Goal: Task Accomplishment & Management: Use online tool/utility

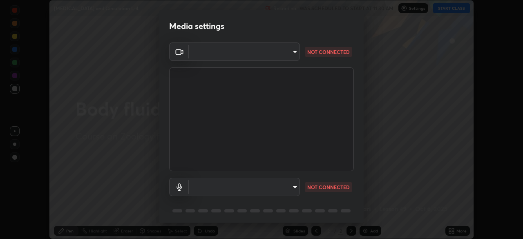
scroll to position [29, 0]
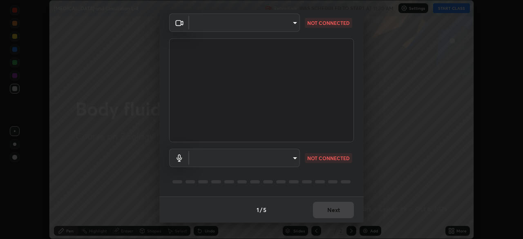
click at [285, 26] on body "Erase all [MEDICAL_DATA] and Circulation L-4 Recording WAS SCHEDULED TO START A…" at bounding box center [261, 119] width 523 height 239
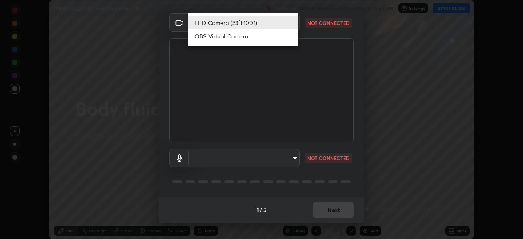
click at [214, 36] on li "OBS Virtual Camera" at bounding box center [243, 35] width 110 height 13
type input "7566b0a7df801a74eadc6518ab5694deaa64dbde8b745504f9f641f1e55156ed"
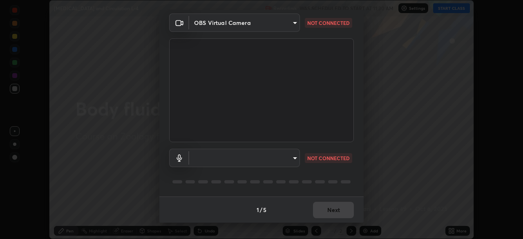
click at [251, 151] on body "Erase all [MEDICAL_DATA] and Circulation L-4 Recording WAS SCHEDULED TO START A…" at bounding box center [261, 119] width 523 height 239
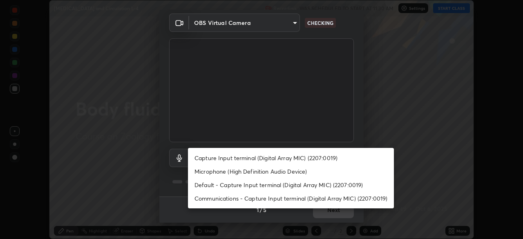
click at [222, 160] on li "Capture Input terminal (Digital Array MIC) (2207:0019)" at bounding box center [291, 157] width 206 height 13
type input "8b9530d9c2f8607e1ae428177f44dfa3db4fdfc59bb60255df6b29a54dbcb6ca"
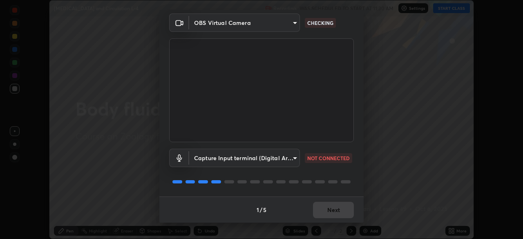
click at [242, 158] on body "Erase all [MEDICAL_DATA] and Circulation L-4 Recording WAS SCHEDULED TO START A…" at bounding box center [261, 119] width 523 height 239
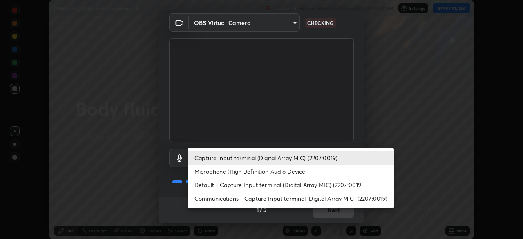
click at [242, 157] on li "Capture Input terminal (Digital Array MIC) (2207:0019)" at bounding box center [291, 157] width 206 height 13
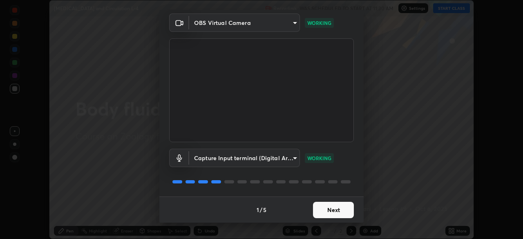
click at [321, 212] on button "Next" at bounding box center [333, 210] width 41 height 16
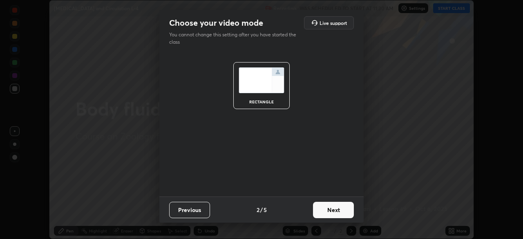
scroll to position [0, 0]
click at [322, 208] on button "Next" at bounding box center [333, 210] width 41 height 16
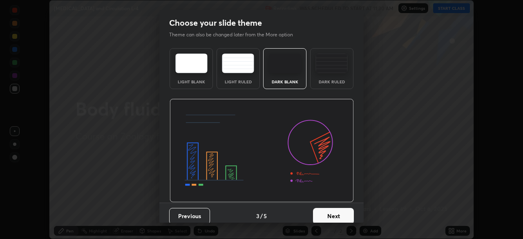
click at [317, 214] on button "Next" at bounding box center [333, 216] width 41 height 16
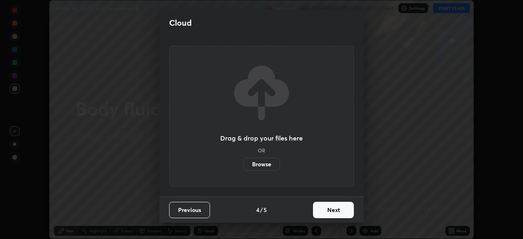
click at [323, 214] on button "Next" at bounding box center [333, 210] width 41 height 16
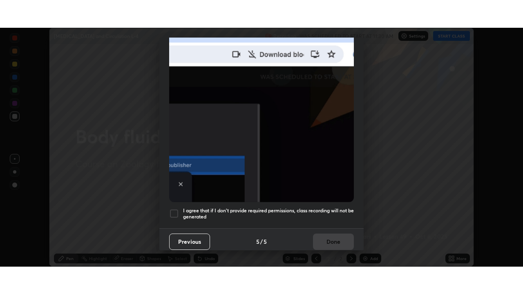
scroll to position [194, 0]
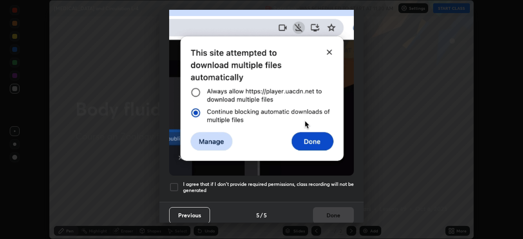
click at [174, 184] on div at bounding box center [174, 187] width 10 height 10
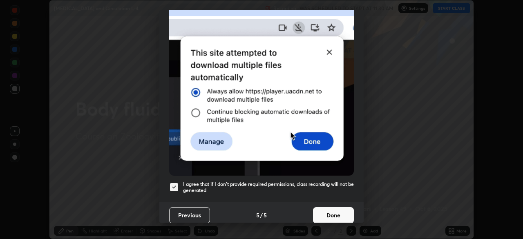
click at [321, 208] on button "Done" at bounding box center [333, 215] width 41 height 16
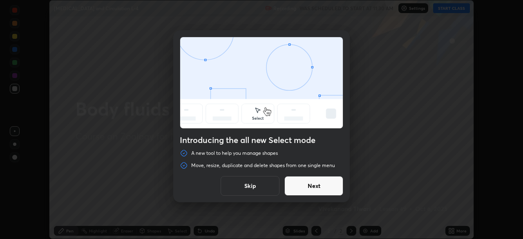
click at [294, 186] on button "Next" at bounding box center [313, 186] width 59 height 20
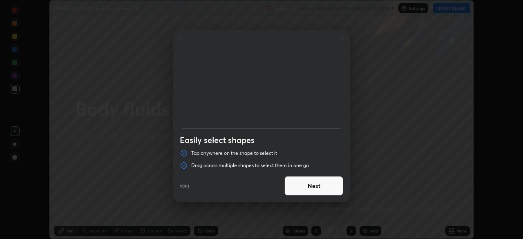
click at [290, 186] on button "Next" at bounding box center [313, 186] width 59 height 20
click at [296, 188] on button "Next" at bounding box center [313, 186] width 59 height 20
click at [294, 188] on button "Done" at bounding box center [313, 186] width 59 height 20
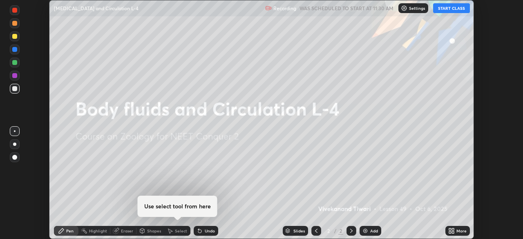
click at [455, 231] on div "More" at bounding box center [457, 231] width 25 height 10
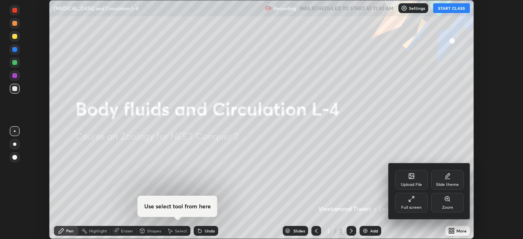
click at [415, 202] on div "Full screen" at bounding box center [411, 203] width 33 height 20
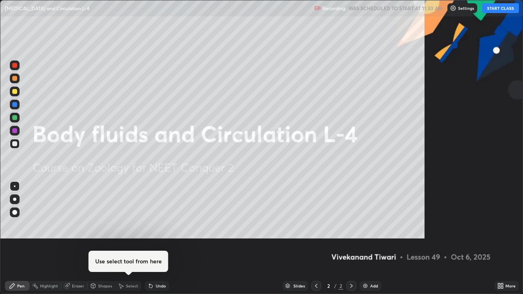
scroll to position [294, 523]
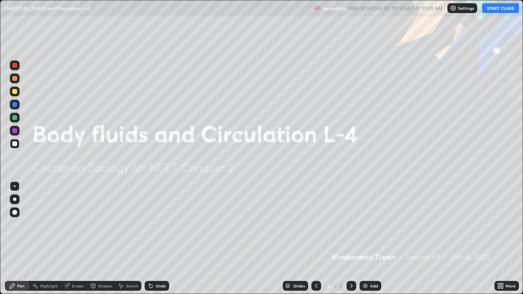
click at [496, 9] on button "START CLASS" at bounding box center [500, 8] width 37 height 10
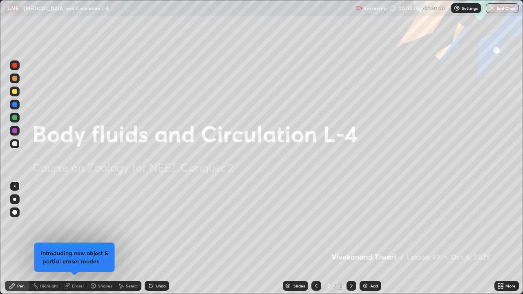
click at [502, 239] on icon at bounding box center [502, 285] width 2 height 2
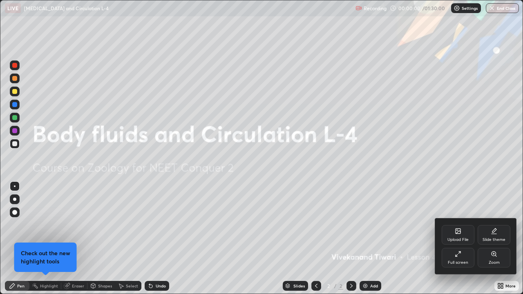
click at [497, 234] on div "Slide theme" at bounding box center [494, 235] width 33 height 20
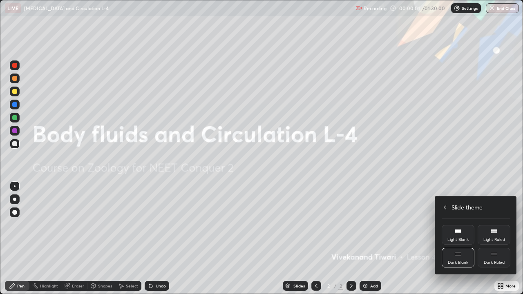
click at [496, 239] on div "Dark Ruled" at bounding box center [494, 258] width 33 height 20
click at [313, 207] on div at bounding box center [261, 147] width 523 height 294
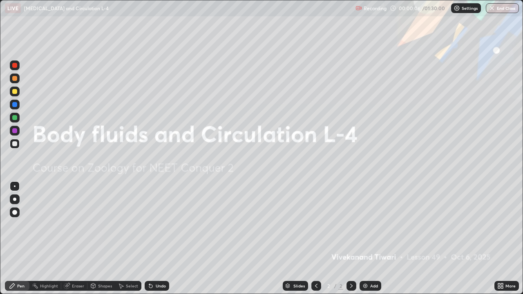
click at [366, 239] on img at bounding box center [365, 286] width 7 height 7
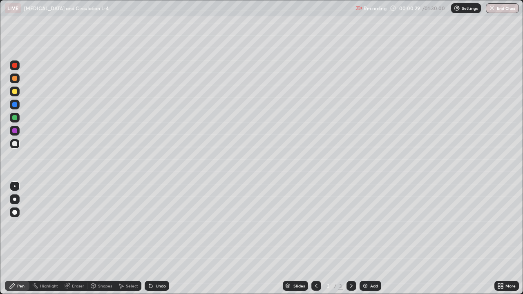
click at [15, 93] on div at bounding box center [14, 91] width 5 height 5
click at [76, 239] on div "Eraser" at bounding box center [78, 286] width 12 height 4
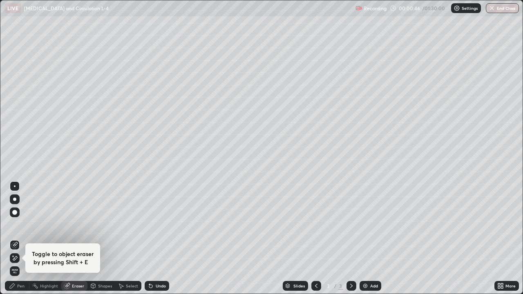
click at [22, 239] on div "Pen" at bounding box center [20, 286] width 7 height 4
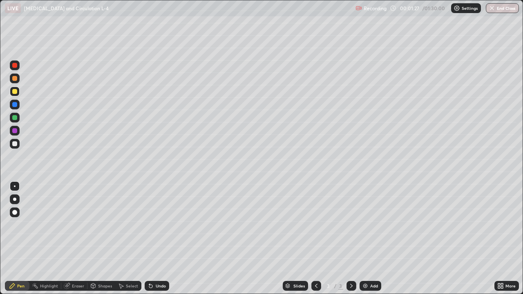
click at [73, 239] on div "Eraser" at bounding box center [74, 286] width 26 height 10
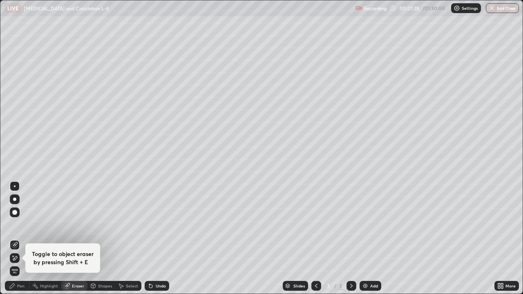
click at [22, 239] on div "Pen" at bounding box center [20, 286] width 7 height 4
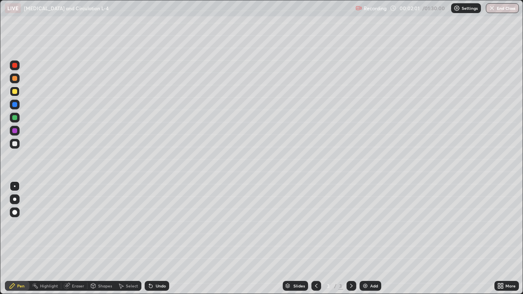
click at [77, 239] on div "Eraser" at bounding box center [78, 286] width 12 height 4
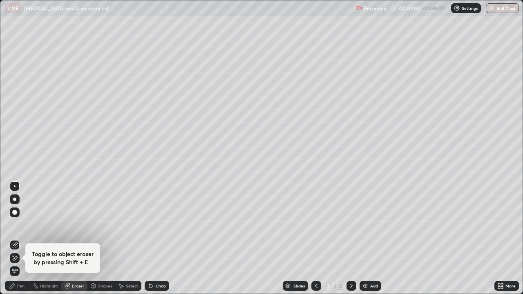
click at [21, 239] on div "Pen" at bounding box center [17, 286] width 25 height 10
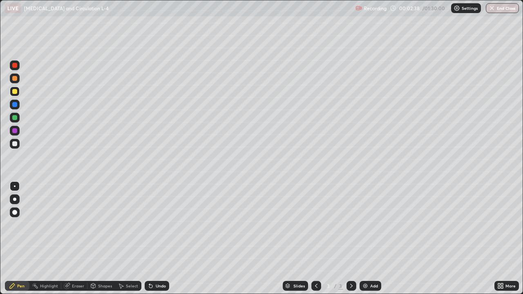
click at [13, 94] on div at bounding box center [14, 91] width 5 height 5
click at [15, 79] on div at bounding box center [14, 78] width 5 height 5
click at [16, 239] on div "Pen" at bounding box center [17, 286] width 25 height 10
click at [80, 239] on div "Eraser" at bounding box center [78, 286] width 12 height 4
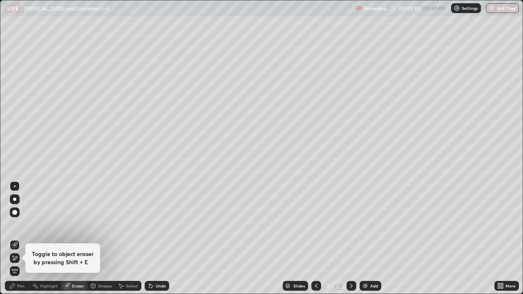
click at [20, 239] on div "Pen" at bounding box center [17, 286] width 25 height 10
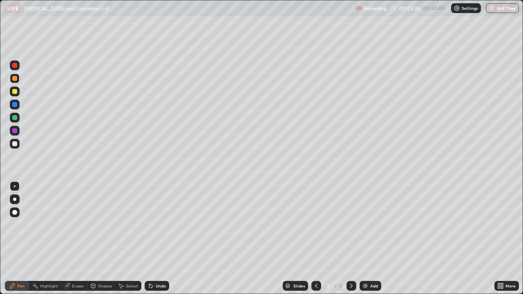
click at [67, 239] on div "Eraser" at bounding box center [74, 286] width 26 height 10
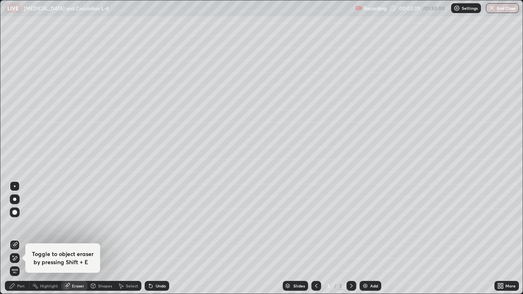
click at [13, 239] on icon at bounding box center [12, 286] width 7 height 7
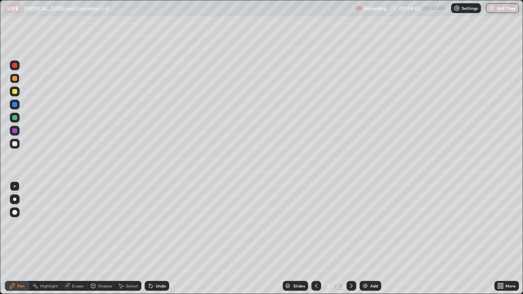
click at [73, 239] on div "Eraser" at bounding box center [78, 286] width 12 height 4
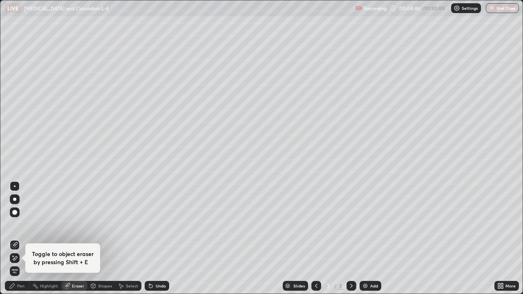
click at [16, 239] on span "Erase all" at bounding box center [14, 271] width 9 height 5
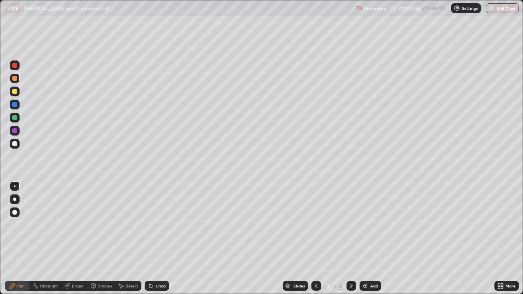
click at [26, 239] on div "Pen" at bounding box center [17, 286] width 25 height 10
click at [20, 239] on div "Pen" at bounding box center [20, 286] width 7 height 4
click at [13, 90] on div at bounding box center [14, 91] width 5 height 5
click at [13, 78] on div at bounding box center [14, 78] width 5 height 5
click at [12, 90] on div at bounding box center [14, 91] width 5 height 5
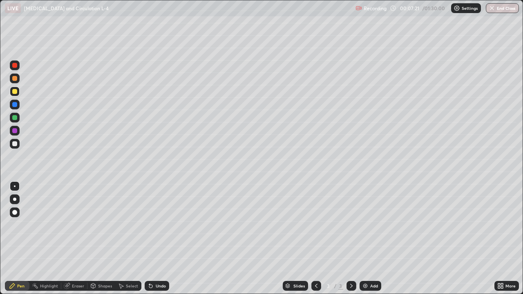
click at [75, 239] on div "Eraser" at bounding box center [78, 286] width 12 height 4
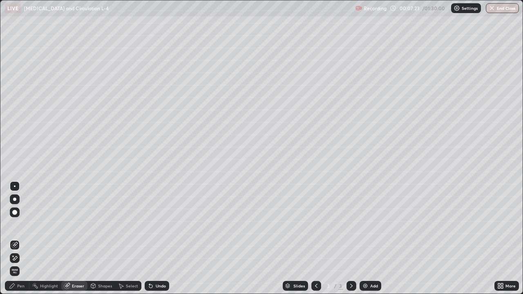
click at [17, 239] on div "Pen" at bounding box center [17, 286] width 25 height 10
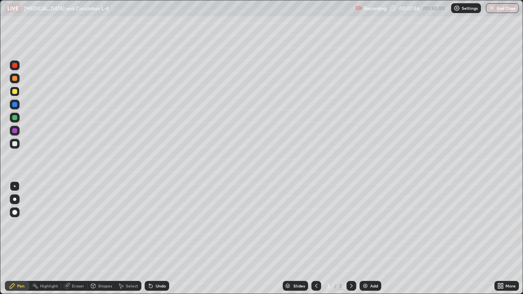
click at [16, 144] on div at bounding box center [14, 143] width 5 height 5
click at [0, 158] on div "Setting up your live class" at bounding box center [261, 147] width 523 height 294
click at [96, 239] on div "Shapes" at bounding box center [101, 286] width 28 height 10
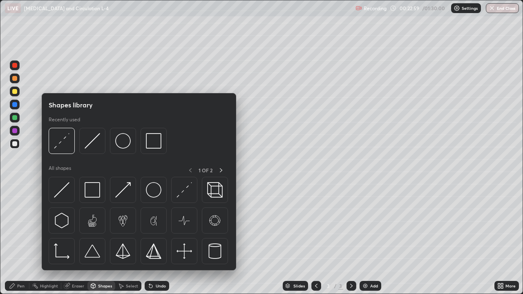
click at [74, 239] on div "Eraser" at bounding box center [78, 286] width 12 height 4
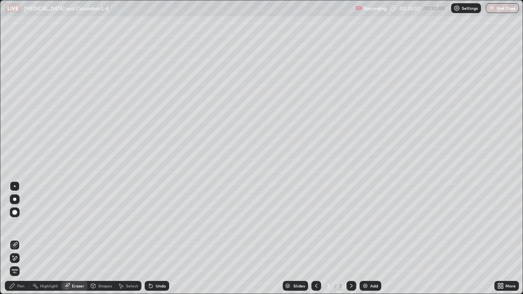
click at [22, 239] on div "Pen" at bounding box center [20, 286] width 7 height 4
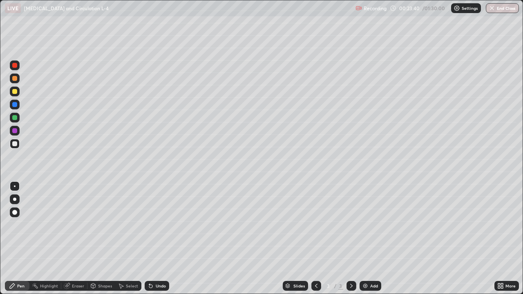
click at [78, 239] on div "Eraser" at bounding box center [78, 286] width 12 height 4
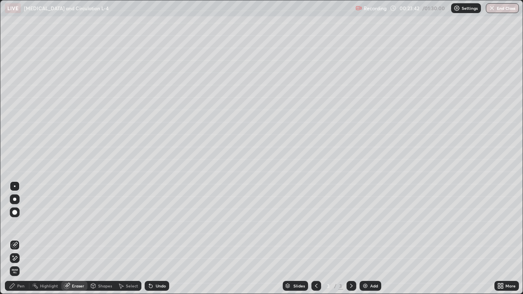
click at [18, 239] on div "Pen" at bounding box center [20, 286] width 7 height 4
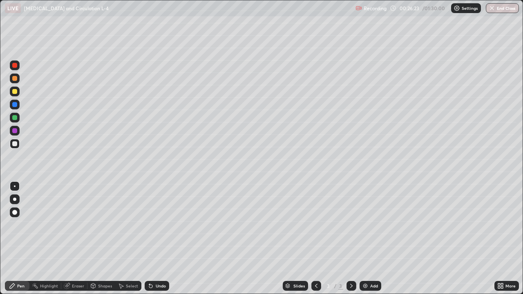
click at [366, 239] on div "Add" at bounding box center [371, 286] width 22 height 10
click at [70, 239] on div "Eraser" at bounding box center [74, 286] width 26 height 10
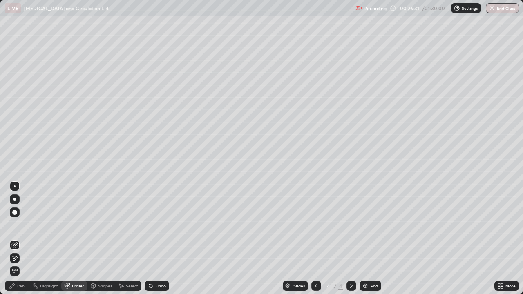
click at [16, 239] on div "Pen" at bounding box center [17, 286] width 25 height 10
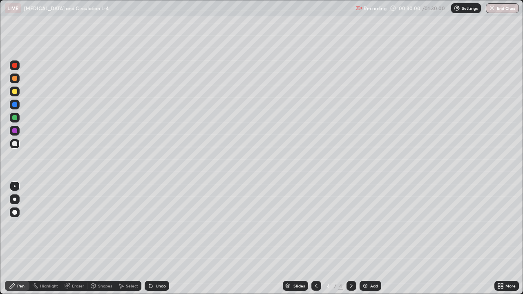
click at [77, 239] on div "Eraser" at bounding box center [78, 286] width 12 height 4
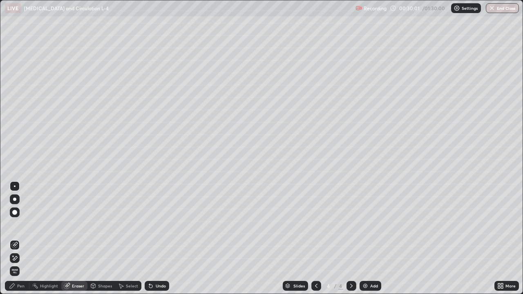
click at [13, 239] on span "Erase all" at bounding box center [14, 271] width 9 height 5
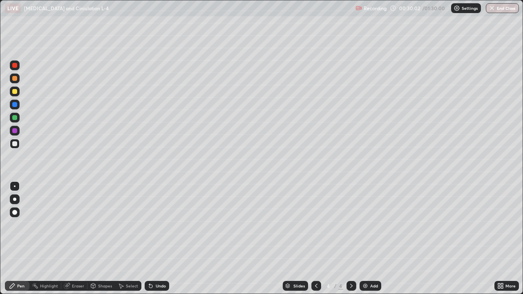
click at [16, 239] on div "Pen" at bounding box center [17, 286] width 25 height 10
click at [17, 239] on div "Pen" at bounding box center [17, 286] width 25 height 10
click at [72, 239] on div "Eraser" at bounding box center [78, 286] width 12 height 4
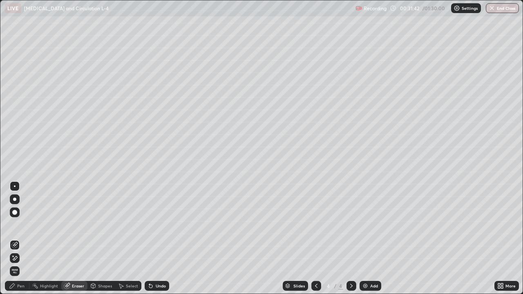
click at [12, 239] on icon at bounding box center [12, 286] width 7 height 7
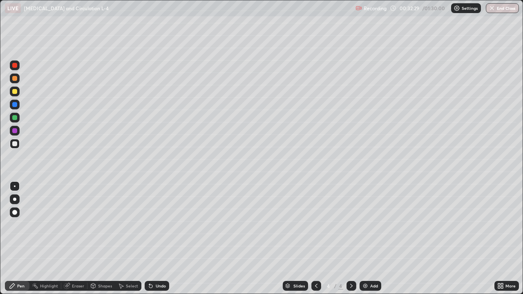
click at [75, 239] on div "Eraser" at bounding box center [78, 286] width 12 height 4
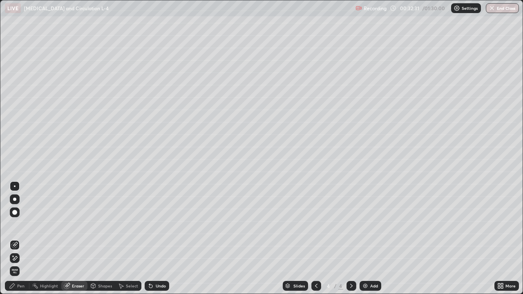
click at [18, 239] on div "Pen" at bounding box center [20, 286] width 7 height 4
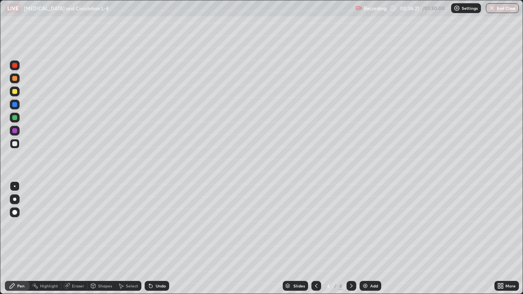
click at [362, 239] on img at bounding box center [365, 286] width 7 height 7
click at [72, 239] on div "Eraser" at bounding box center [78, 286] width 12 height 4
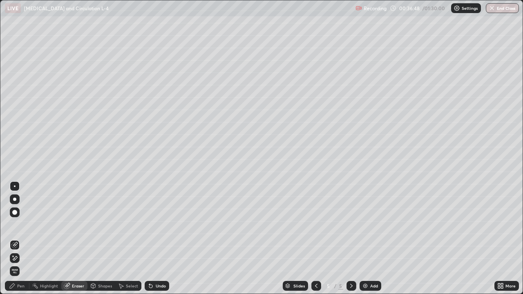
click at [47, 239] on div "Highlight" at bounding box center [45, 286] width 32 height 10
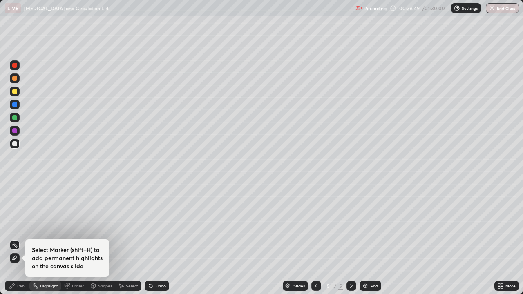
click at [16, 239] on div "Pen" at bounding box center [17, 286] width 25 height 10
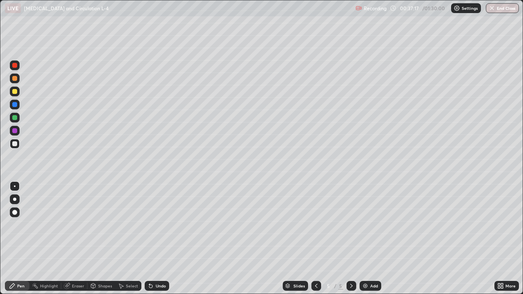
click at [16, 90] on div at bounding box center [14, 91] width 5 height 5
click at [15, 144] on div at bounding box center [14, 143] width 5 height 5
click at [13, 91] on div at bounding box center [14, 91] width 5 height 5
click at [15, 145] on div at bounding box center [14, 143] width 5 height 5
click at [15, 92] on div at bounding box center [14, 91] width 5 height 5
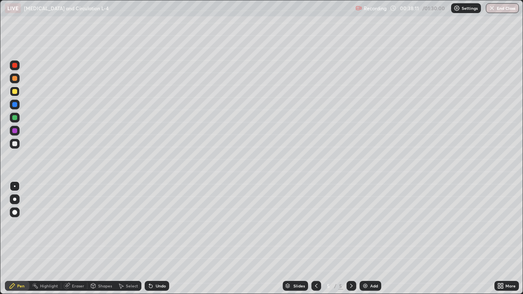
click at [42, 239] on div "Highlight" at bounding box center [49, 286] width 18 height 4
click at [71, 239] on div "Eraser" at bounding box center [74, 286] width 26 height 10
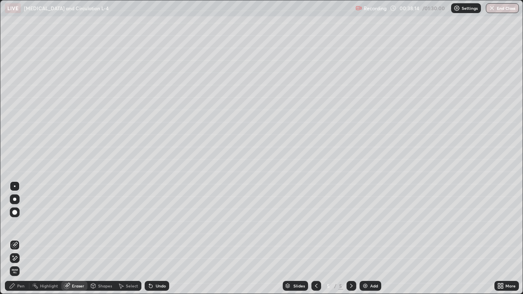
click at [15, 239] on icon at bounding box center [12, 286] width 7 height 7
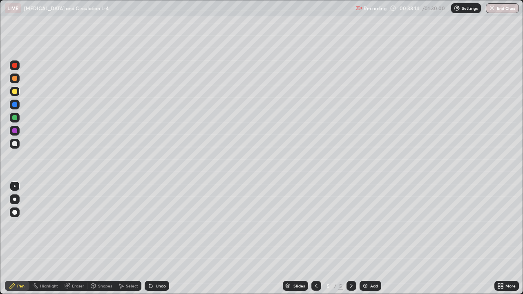
click at [14, 144] on div at bounding box center [14, 143] width 5 height 5
click at [73, 239] on div "Eraser" at bounding box center [78, 286] width 12 height 4
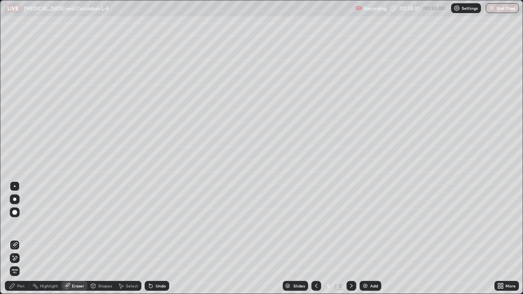
click at [16, 239] on div "Pen" at bounding box center [17, 286] width 25 height 10
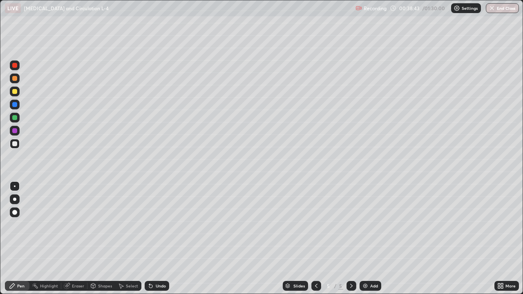
click at [16, 239] on div "Pen" at bounding box center [17, 286] width 25 height 10
click at [16, 145] on div at bounding box center [14, 143] width 5 height 5
click at [72, 239] on div "Eraser" at bounding box center [78, 286] width 12 height 4
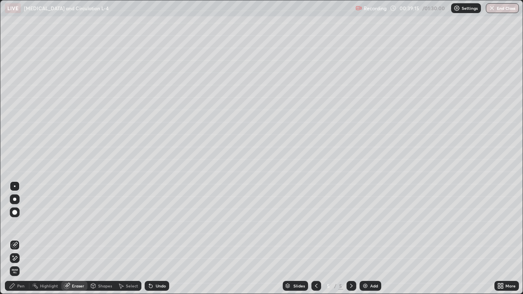
click at [16, 239] on div "Pen" at bounding box center [17, 286] width 25 height 10
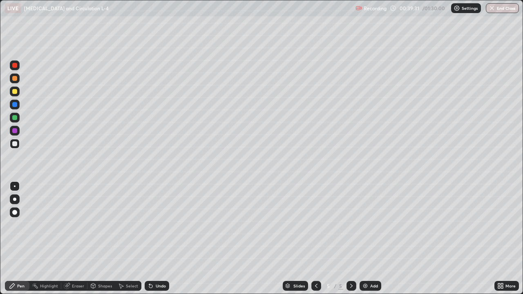
click at [19, 239] on div "Pen" at bounding box center [20, 286] width 7 height 4
click at [16, 91] on div at bounding box center [14, 91] width 5 height 5
click at [14, 122] on div at bounding box center [15, 118] width 10 height 10
click at [76, 239] on div "Eraser" at bounding box center [78, 286] width 12 height 4
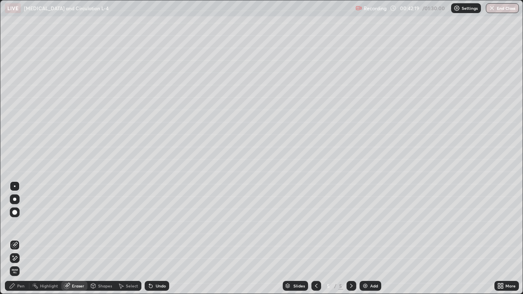
click at [16, 239] on icon at bounding box center [14, 258] width 7 height 7
click at [15, 239] on div "Pen" at bounding box center [17, 286] width 25 height 10
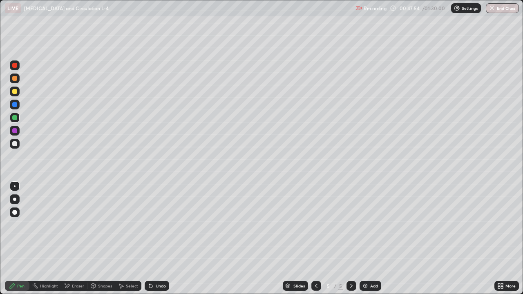
click at [365, 239] on div "Add" at bounding box center [371, 286] width 22 height 10
click at [16, 77] on div at bounding box center [14, 78] width 5 height 5
click at [363, 239] on img at bounding box center [365, 286] width 7 height 7
click at [93, 239] on icon at bounding box center [93, 287] width 0 height 3
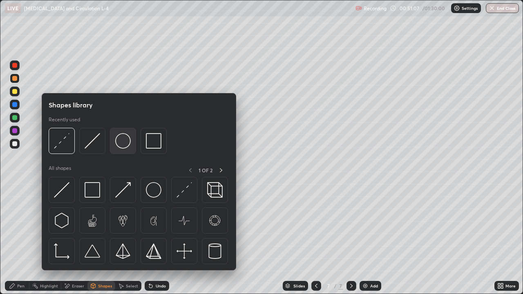
click at [120, 141] on img at bounding box center [123, 141] width 16 height 16
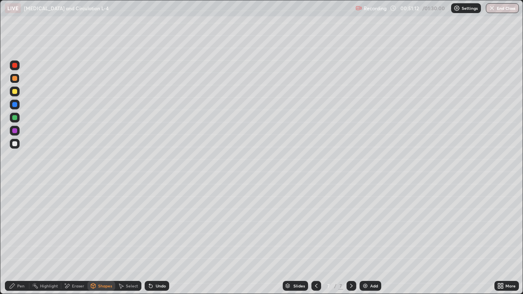
click at [20, 239] on div "Pen" at bounding box center [20, 286] width 7 height 4
click at [14, 92] on div at bounding box center [14, 91] width 5 height 5
click at [317, 15] on div "LIVE [MEDICAL_DATA] and Circulation L-4" at bounding box center [178, 8] width 347 height 16
click at [11, 145] on div at bounding box center [15, 144] width 10 height 10
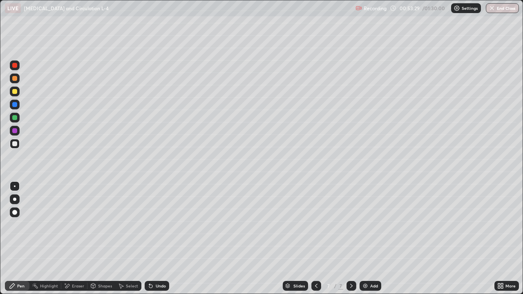
click at [16, 142] on div at bounding box center [14, 143] width 5 height 5
click at [14, 89] on div at bounding box center [14, 91] width 5 height 5
click at [313, 239] on icon at bounding box center [316, 286] width 7 height 7
click at [351, 239] on icon at bounding box center [351, 286] width 7 height 7
click at [16, 144] on div at bounding box center [14, 143] width 5 height 5
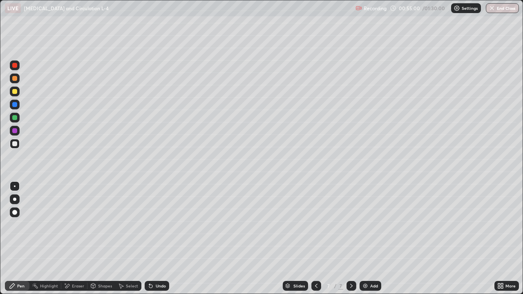
click at [16, 93] on div at bounding box center [14, 91] width 5 height 5
click at [17, 143] on div at bounding box center [14, 143] width 5 height 5
click at [96, 239] on icon at bounding box center [93, 286] width 7 height 7
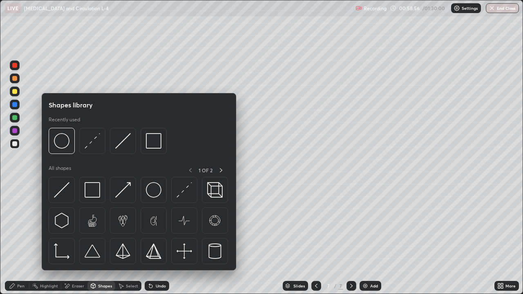
click at [72, 239] on div "Eraser" at bounding box center [74, 286] width 26 height 10
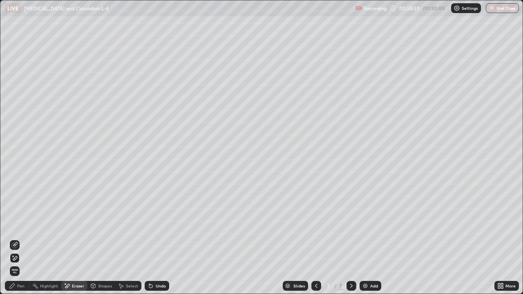
click at [149, 239] on icon at bounding box center [150, 286] width 3 height 3
click at [16, 239] on icon at bounding box center [14, 245] width 7 height 7
click at [11, 239] on icon at bounding box center [12, 286] width 5 height 5
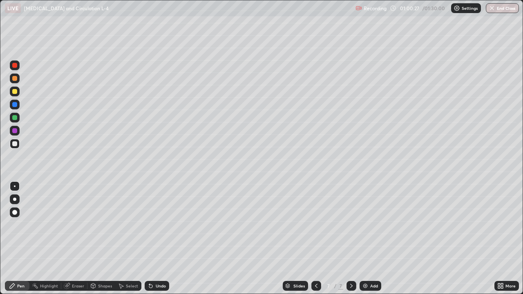
click at [365, 239] on img at bounding box center [365, 286] width 7 height 7
click at [314, 239] on icon at bounding box center [316, 286] width 7 height 7
click at [315, 239] on icon at bounding box center [316, 286] width 2 height 4
click at [349, 239] on icon at bounding box center [351, 286] width 7 height 7
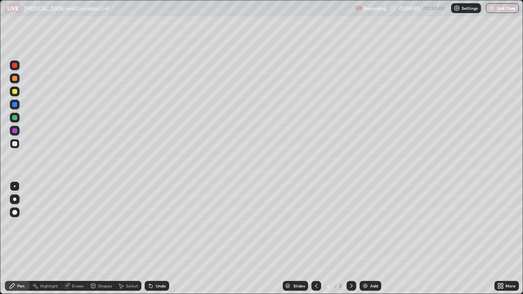
click at [351, 239] on icon at bounding box center [351, 286] width 2 height 4
click at [349, 239] on icon at bounding box center [351, 286] width 7 height 7
click at [11, 91] on div at bounding box center [15, 92] width 10 height 10
click at [71, 239] on div "Eraser" at bounding box center [74, 286] width 26 height 10
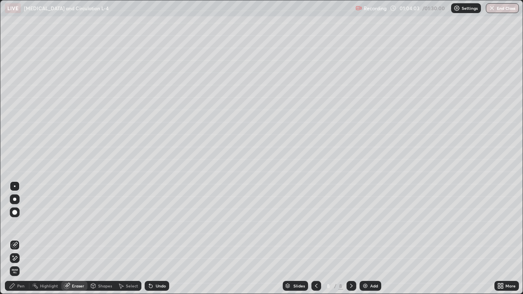
click at [18, 239] on div "Pen" at bounding box center [20, 286] width 7 height 4
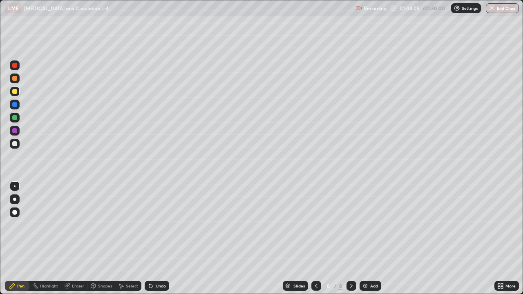
click at [315, 239] on icon at bounding box center [316, 286] width 7 height 7
click at [316, 239] on icon at bounding box center [316, 286] width 7 height 7
click at [351, 239] on icon at bounding box center [351, 286] width 7 height 7
click at [315, 239] on icon at bounding box center [316, 286] width 7 height 7
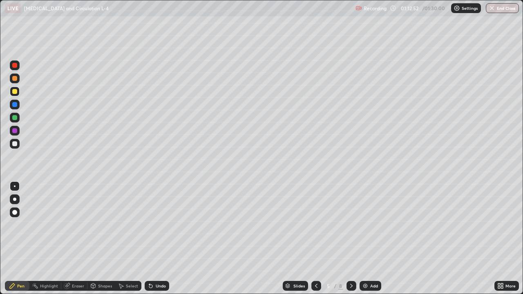
click at [316, 239] on icon at bounding box center [316, 286] width 2 height 4
click at [351, 239] on icon at bounding box center [351, 286] width 7 height 7
click at [346, 239] on div at bounding box center [351, 286] width 10 height 16
click at [506, 7] on button "End Class" at bounding box center [502, 8] width 33 height 10
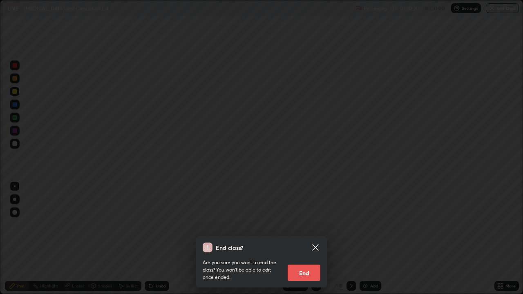
click at [308, 239] on button "End" at bounding box center [304, 273] width 33 height 16
